Goal: Information Seeking & Learning: Learn about a topic

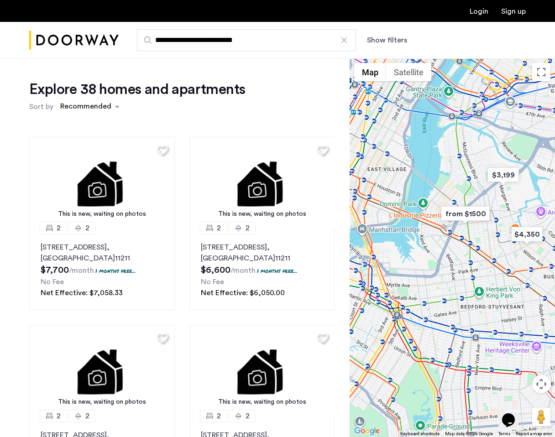
drag, startPoint x: 474, startPoint y: 157, endPoint x: 507, endPoint y: 105, distance: 61.3
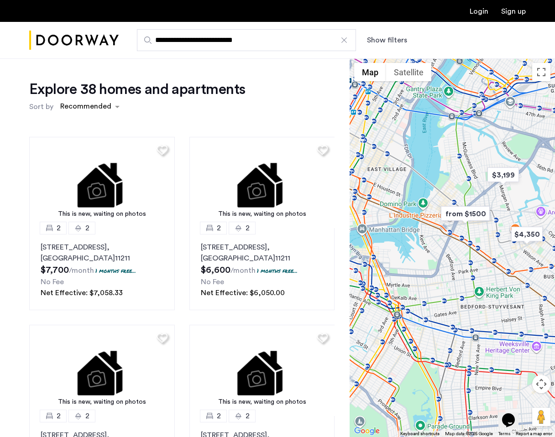
click at [507, 105] on div at bounding box center [452, 247] width 205 height 379
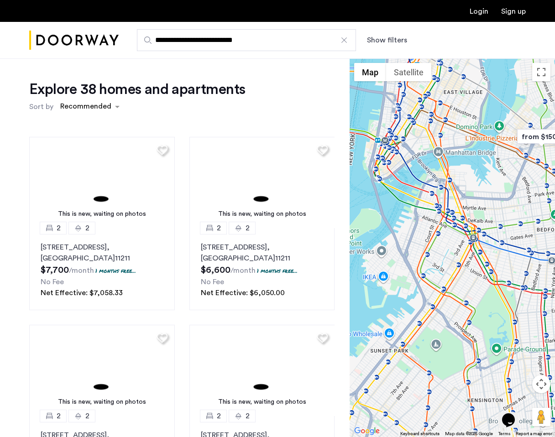
drag, startPoint x: 404, startPoint y: 245, endPoint x: 475, endPoint y: 184, distance: 93.1
click at [475, 184] on div at bounding box center [452, 247] width 205 height 379
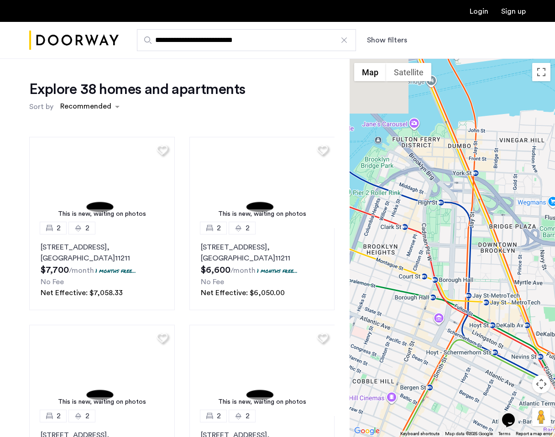
drag, startPoint x: 444, startPoint y: 193, endPoint x: 361, endPoint y: 321, distance: 151.9
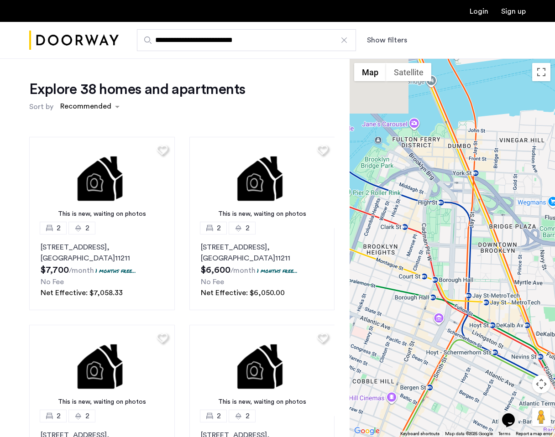
click at [361, 321] on div at bounding box center [452, 247] width 205 height 379
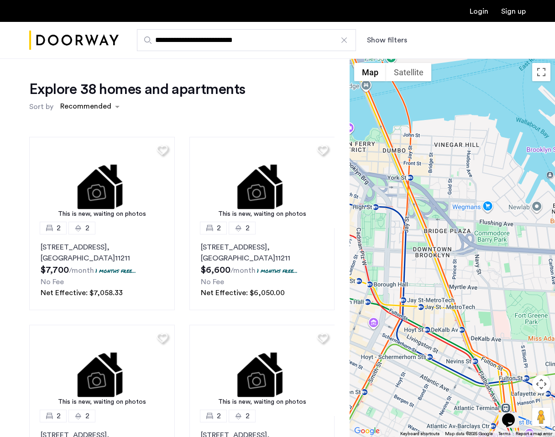
drag, startPoint x: 486, startPoint y: 214, endPoint x: 412, endPoint y: 269, distance: 92.9
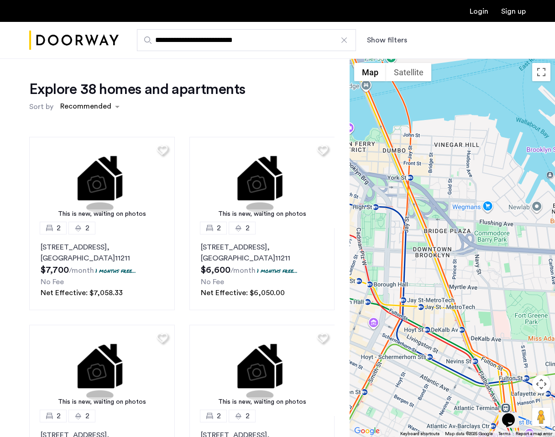
click at [414, 267] on div at bounding box center [452, 247] width 205 height 379
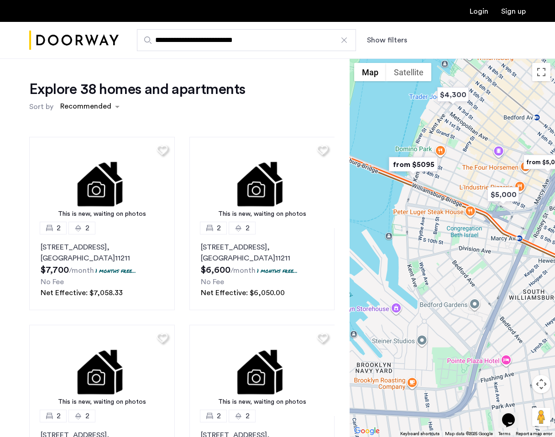
drag, startPoint x: 470, startPoint y: 228, endPoint x: 394, endPoint y: 323, distance: 121.7
click at [395, 321] on div at bounding box center [452, 247] width 205 height 379
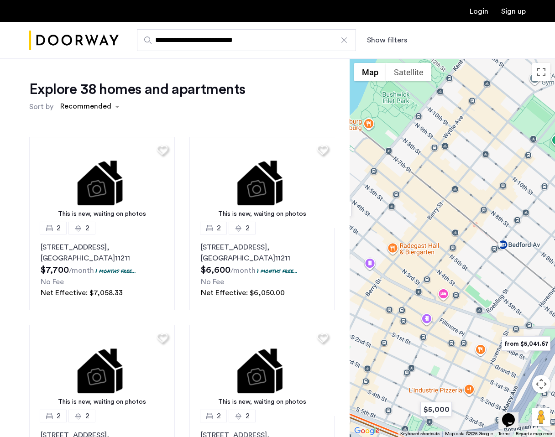
drag, startPoint x: 445, startPoint y: 192, endPoint x: 449, endPoint y: 216, distance: 24.5
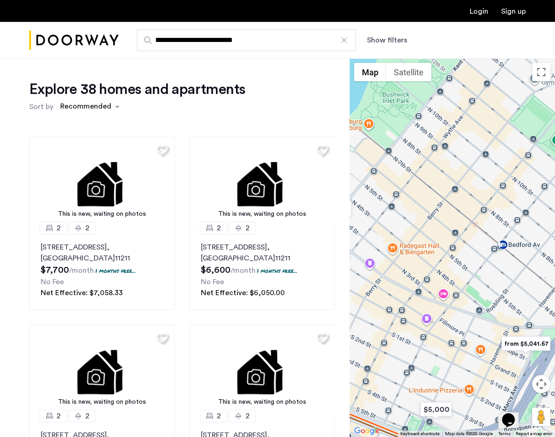
click at [449, 216] on div at bounding box center [452, 247] width 205 height 379
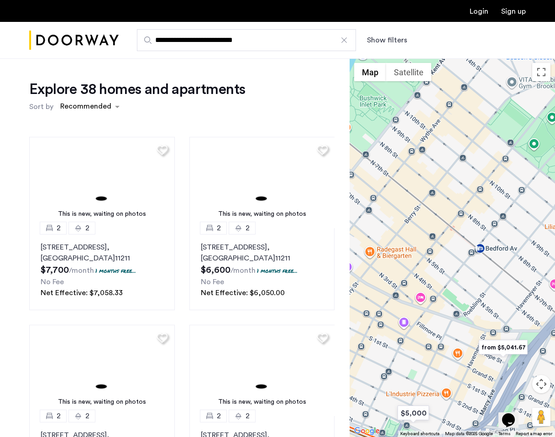
drag, startPoint x: 477, startPoint y: 341, endPoint x: 430, endPoint y: 325, distance: 49.9
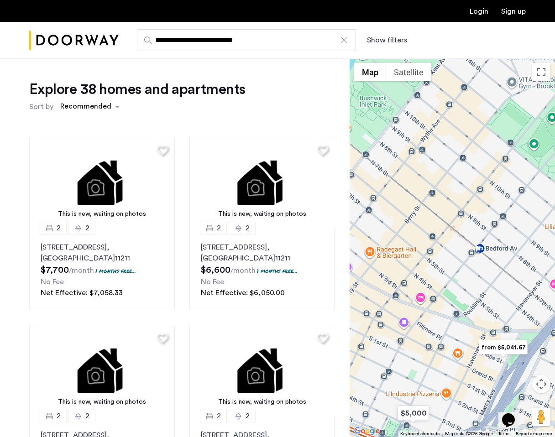
click at [430, 325] on div at bounding box center [452, 247] width 205 height 379
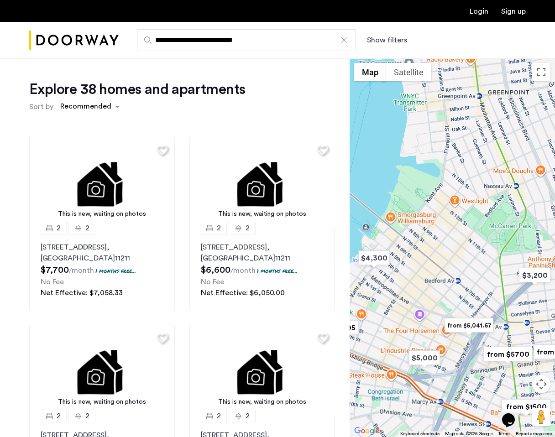
drag, startPoint x: 431, startPoint y: 283, endPoint x: 461, endPoint y: 283, distance: 30.1
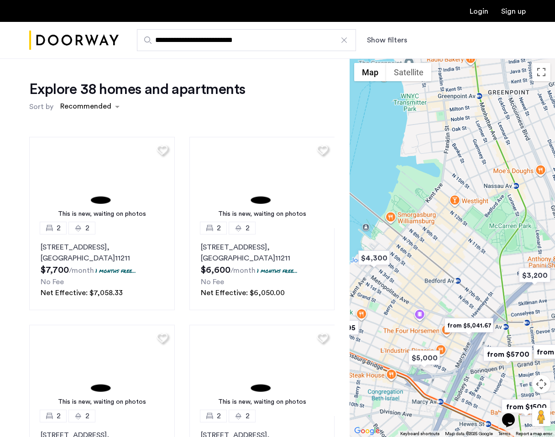
click at [461, 283] on div at bounding box center [452, 247] width 205 height 379
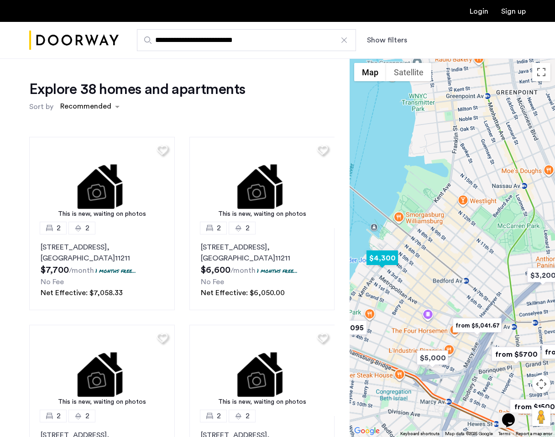
click at [376, 261] on img "$4,300" at bounding box center [382, 258] width 39 height 21
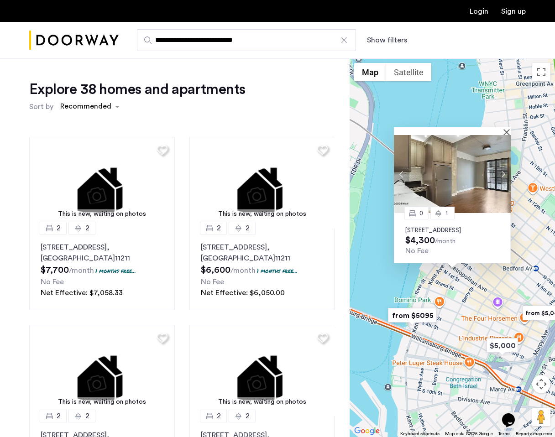
click at [507, 295] on div "0 [STREET_ADDRESS] $4,300 /month No Fee" at bounding box center [452, 247] width 205 height 379
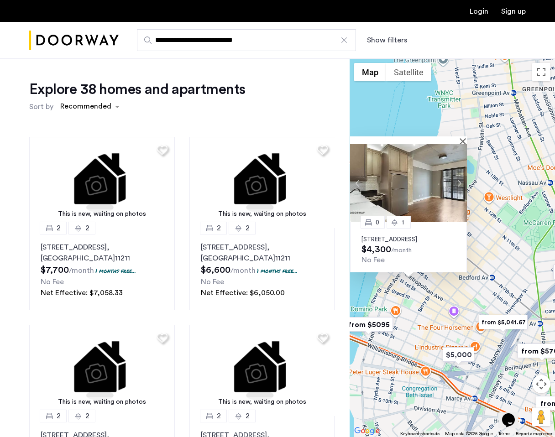
drag, startPoint x: 503, startPoint y: 290, endPoint x: 449, endPoint y: 300, distance: 54.7
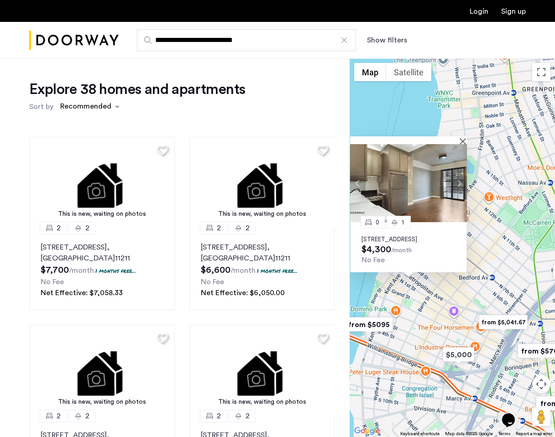
click at [449, 300] on div "0 [STREET_ADDRESS] $4,300 /month No Fee" at bounding box center [452, 247] width 205 height 379
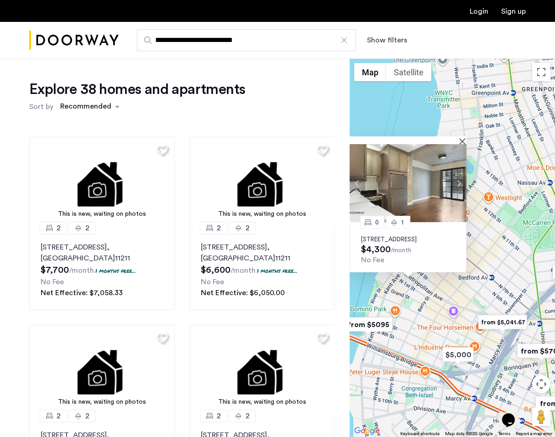
click at [509, 324] on img "from $5,041.67" at bounding box center [503, 322] width 56 height 21
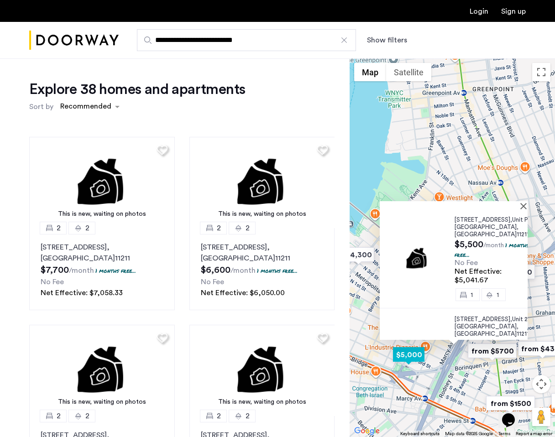
click at [427, 361] on img "$5,000" at bounding box center [408, 355] width 39 height 21
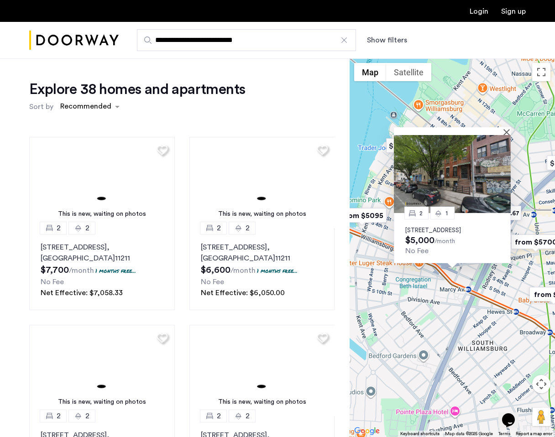
click at [460, 290] on div "2 1 [STREET_ADDRESS] $5,000 /month No Fee" at bounding box center [452, 247] width 205 height 379
